Goal: Task Accomplishment & Management: Use online tool/utility

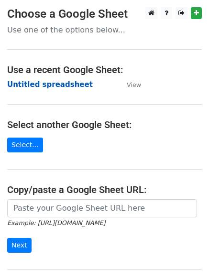
click at [41, 86] on strong "Untitled spreadsheet" at bounding box center [50, 84] width 86 height 9
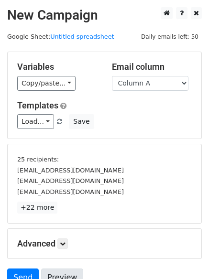
scroll to position [89, 0]
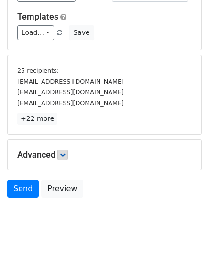
click at [64, 149] on div "Advanced Tracking Track Opens UTM Codes Track Clicks Filters Only include sprea…" at bounding box center [105, 155] width 194 height 30
click at [61, 152] on link at bounding box center [62, 155] width 11 height 11
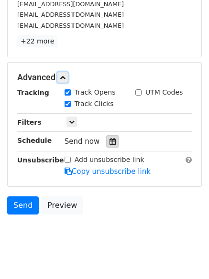
scroll to position [173, 0]
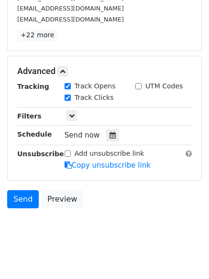
drag, startPoint x: 109, startPoint y: 130, endPoint x: 99, endPoint y: 141, distance: 14.6
click at [110, 130] on div at bounding box center [112, 135] width 13 height 12
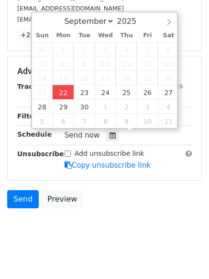
type input "2025-09-22 12:00"
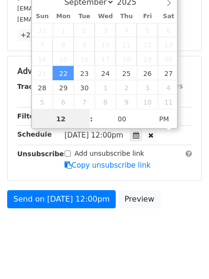
scroll to position [0, 0]
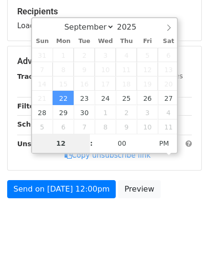
type input "4"
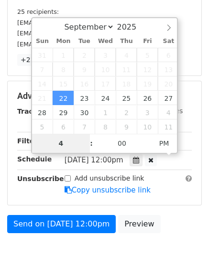
scroll to position [173, 0]
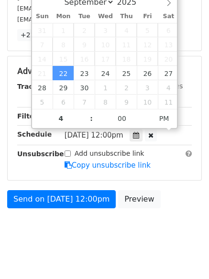
type input "2025-09-22 16:00"
click at [94, 241] on body "New Campaign Daily emails left: 50 Google Sheet: Untitled spreadsheet Variables…" at bounding box center [104, 43] width 209 height 417
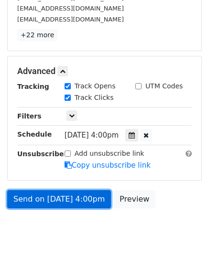
click at [55, 199] on link "Send on Sep 22 at 4:00pm" at bounding box center [59, 199] width 104 height 18
click at [59, 208] on link "Send on Sep 22 at 4:00pm" at bounding box center [59, 199] width 104 height 18
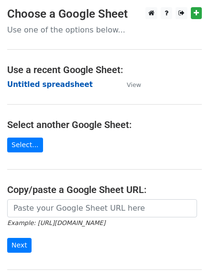
click at [19, 89] on strong "Untitled spreadsheet" at bounding box center [50, 84] width 86 height 9
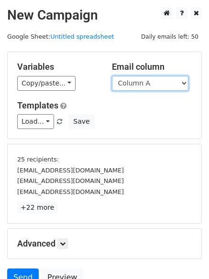
click at [129, 86] on select "Column A Column B Column C Column D Column E Column F" at bounding box center [150, 83] width 76 height 15
select select "Column B"
click at [112, 76] on select "Column A Column B Column C Column D Column E Column F" at bounding box center [150, 83] width 76 height 15
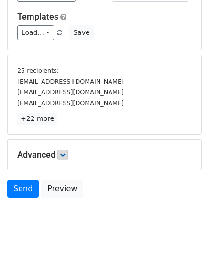
click at [59, 156] on h5 "Advanced" at bounding box center [104, 155] width 174 height 11
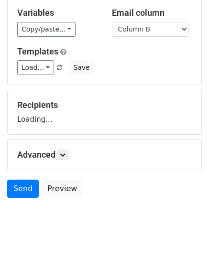
click at [72, 153] on h5 "Advanced" at bounding box center [104, 155] width 174 height 11
click at [65, 155] on icon at bounding box center [63, 155] width 6 height 6
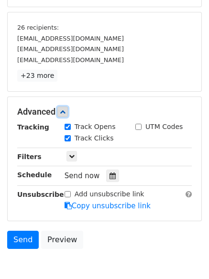
scroll to position [167, 0]
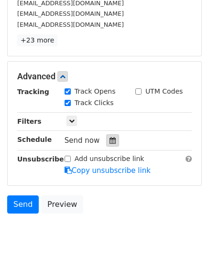
click at [109, 141] on icon at bounding box center [112, 140] width 6 height 7
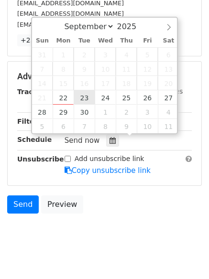
type input "2025-09-23 12:00"
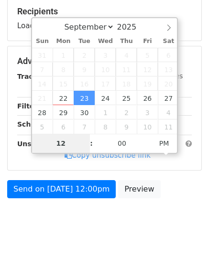
type input "5"
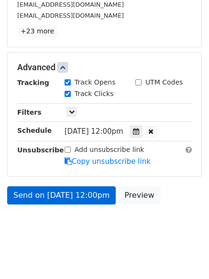
scroll to position [373, 0]
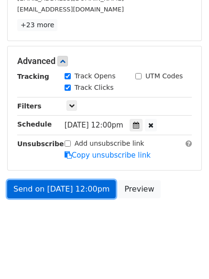
type input "2025-09-23 17:00"
click at [62, 182] on link "Send on Sep 23 at 12:00pm" at bounding box center [61, 189] width 109 height 18
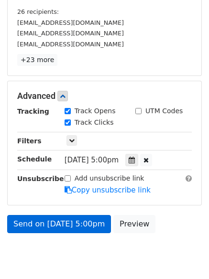
scroll to position [183, 0]
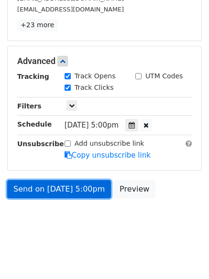
click at [63, 182] on link "Send on Sep 23 at 5:00pm" at bounding box center [59, 189] width 104 height 18
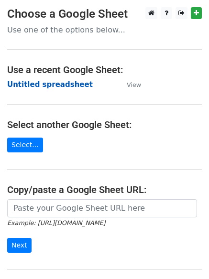
click at [18, 82] on strong "Untitled spreadsheet" at bounding box center [50, 84] width 86 height 9
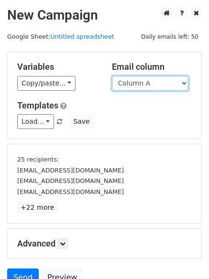
drag, startPoint x: 0, startPoint y: 0, endPoint x: 150, endPoint y: 81, distance: 170.7
click at [150, 81] on select "Column A Column B Column C Column D Column E Column F" at bounding box center [150, 83] width 76 height 15
select select "Column C"
click at [112, 76] on select "Column A Column B Column C Column D Column E Column F" at bounding box center [150, 83] width 76 height 15
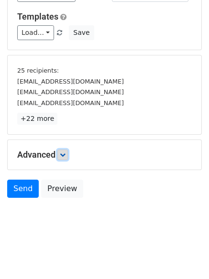
click at [62, 156] on icon at bounding box center [63, 155] width 6 height 6
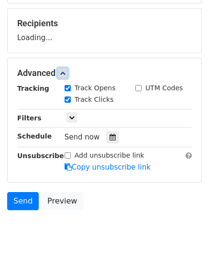
scroll to position [136, 0]
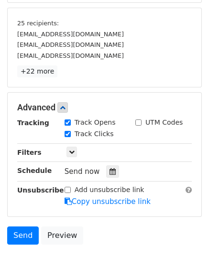
click at [106, 163] on div "Tracking Track Opens UTM Codes Track Clicks Filters Only include spreadsheet ro…" at bounding box center [104, 162] width 174 height 89
click at [106, 169] on div at bounding box center [112, 171] width 13 height 12
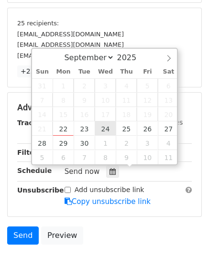
type input "2025-09-24 12:00"
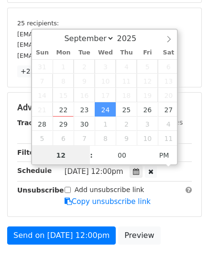
scroll to position [0, 0]
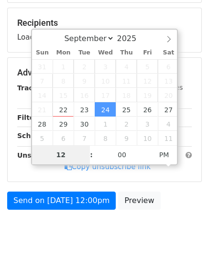
type input "6"
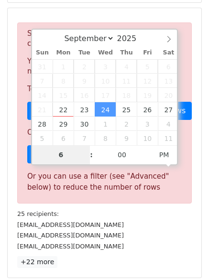
scroll to position [373, 0]
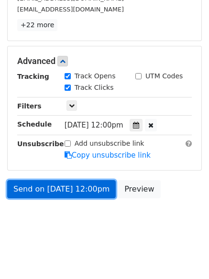
type input "2025-09-24 18:00"
click at [67, 187] on link "Send on Sep 24 at 12:00pm" at bounding box center [61, 189] width 109 height 18
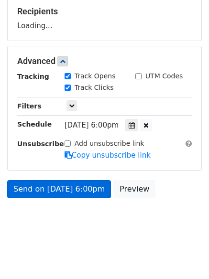
scroll to position [183, 0]
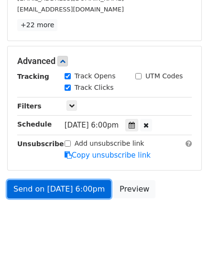
click at [67, 187] on link "Send on Sep 24 at 6:00pm" at bounding box center [59, 189] width 104 height 18
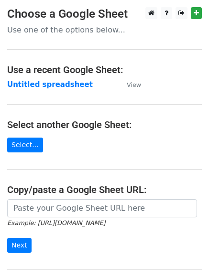
click at [28, 89] on td "Untitled spreadsheet" at bounding box center [62, 84] width 110 height 11
click at [30, 80] on strong "Untitled spreadsheet" at bounding box center [50, 84] width 86 height 9
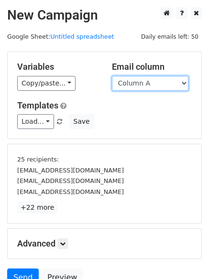
click at [136, 82] on select "Column A Column B Column C Column D Column E Column F" at bounding box center [150, 83] width 76 height 15
select select "Column D"
click at [112, 76] on select "Column A Column B Column C Column D Column E Column F" at bounding box center [150, 83] width 76 height 15
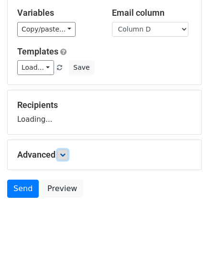
click at [64, 158] on link at bounding box center [62, 155] width 11 height 11
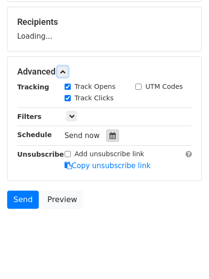
scroll to position [139, 0]
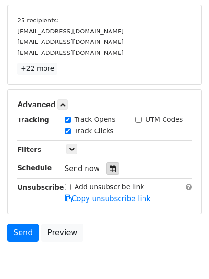
click at [111, 165] on div at bounding box center [112, 169] width 13 height 12
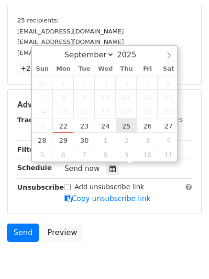
type input "2025-09-25 12:00"
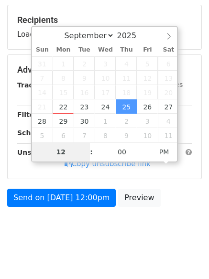
type input "7"
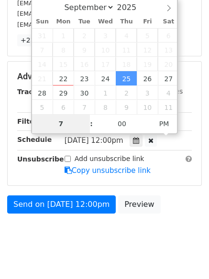
scroll to position [183, 0]
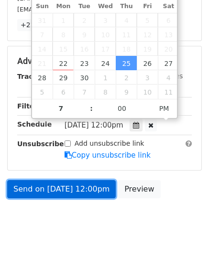
type input "2025-09-25 19:00"
click at [78, 184] on link "Send on Sep 25 at 12:00pm" at bounding box center [61, 189] width 109 height 18
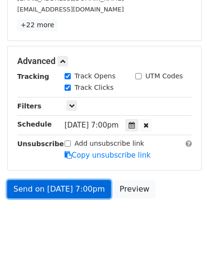
click at [78, 184] on link "Send on Sep 25 at 7:00pm" at bounding box center [59, 189] width 104 height 18
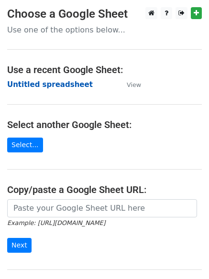
click at [27, 88] on strong "Untitled spreadsheet" at bounding box center [50, 84] width 86 height 9
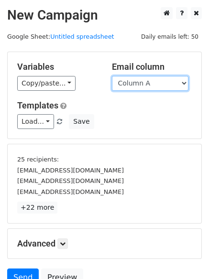
drag, startPoint x: 0, startPoint y: 0, endPoint x: 150, endPoint y: 85, distance: 172.1
click at [150, 85] on select "Column A Column B Column C Column D Column E Column F" at bounding box center [150, 83] width 76 height 15
select select "Column E"
click at [112, 76] on select "Column A Column B Column C Column D Column E Column F" at bounding box center [150, 83] width 76 height 15
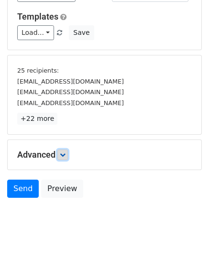
click at [65, 156] on icon at bounding box center [63, 155] width 6 height 6
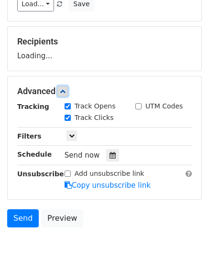
scroll to position [139, 0]
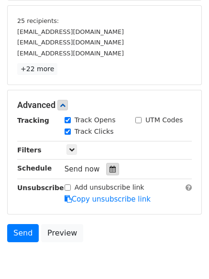
click at [109, 169] on icon at bounding box center [112, 169] width 6 height 7
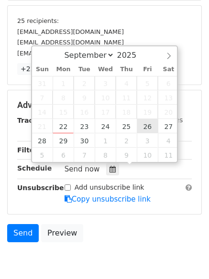
type input "2025-09-26 12:00"
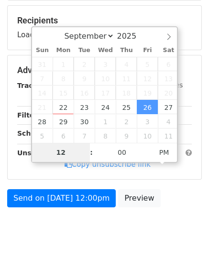
type input "8"
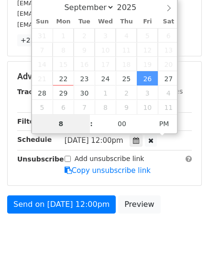
scroll to position [183, 0]
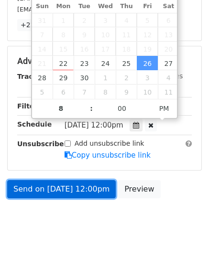
type input "2025-09-26 20:00"
click at [65, 185] on link "Send on Sep 26 at 12:00pm" at bounding box center [61, 189] width 109 height 18
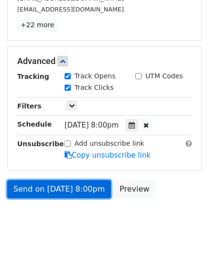
click at [65, 185] on link "Send on Sep 26 at 8:00pm" at bounding box center [59, 189] width 104 height 18
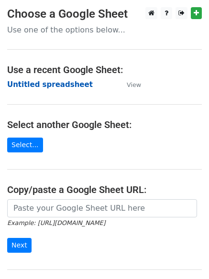
click at [29, 87] on strong "Untitled spreadsheet" at bounding box center [50, 84] width 86 height 9
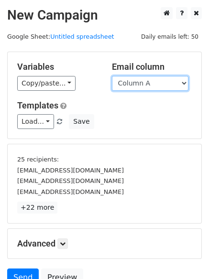
click at [159, 85] on select "Column A Column B Column C Column D Column E Column F" at bounding box center [150, 83] width 76 height 15
select select "Column F"
click at [112, 76] on select "Column A Column B Column C Column D Column E Column F" at bounding box center [150, 83] width 76 height 15
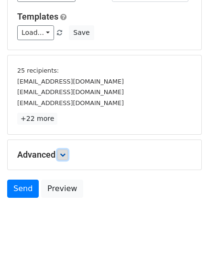
click at [61, 151] on link at bounding box center [62, 155] width 11 height 11
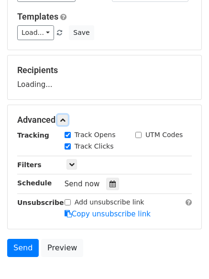
scroll to position [148, 0]
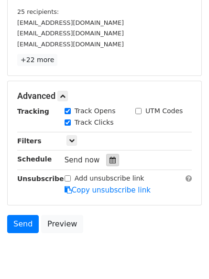
click at [109, 164] on div at bounding box center [112, 160] width 13 height 12
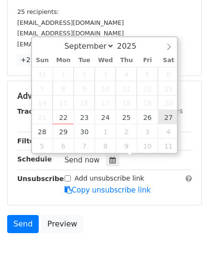
type input "[DATE] 12:00"
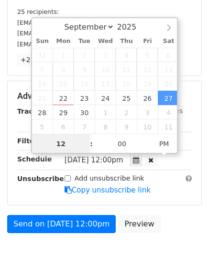
scroll to position [0, 0]
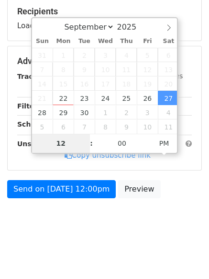
type input "9"
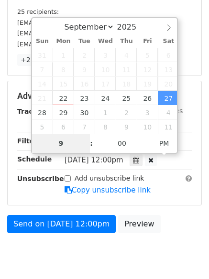
scroll to position [183, 0]
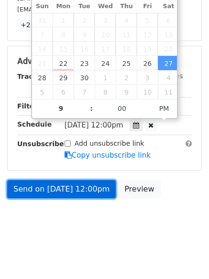
type input "[DATE] 21:00"
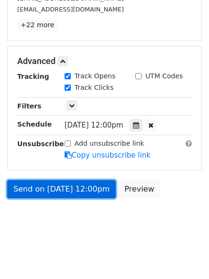
click at [76, 184] on link "Send on [DATE] 12:00pm" at bounding box center [61, 189] width 109 height 18
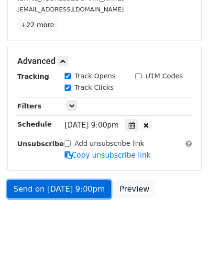
click at [76, 184] on link "Send on [DATE] 9:00pm" at bounding box center [59, 189] width 104 height 18
